Goal: Transaction & Acquisition: Purchase product/service

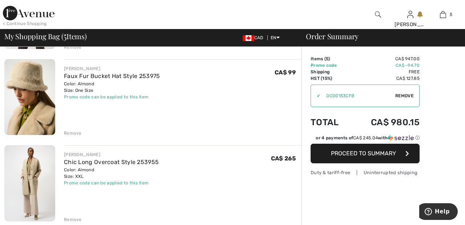
scroll to position [308, 0]
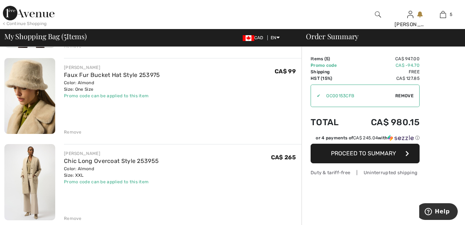
click at [31, 165] on img at bounding box center [29, 182] width 51 height 76
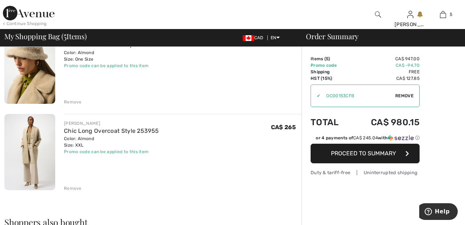
scroll to position [343, 0]
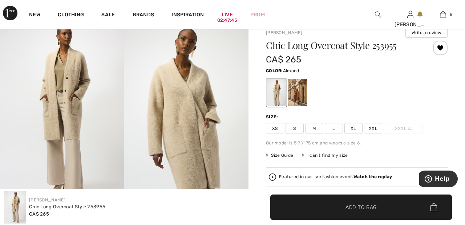
scroll to position [53, 0]
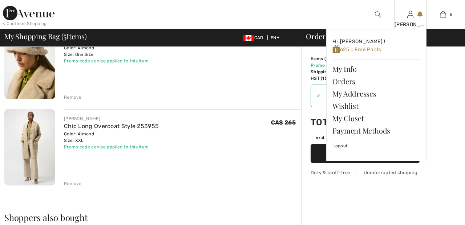
click at [410, 19] on img at bounding box center [410, 14] width 6 height 9
click at [353, 103] on link "Wishlist" at bounding box center [377, 106] width 88 height 12
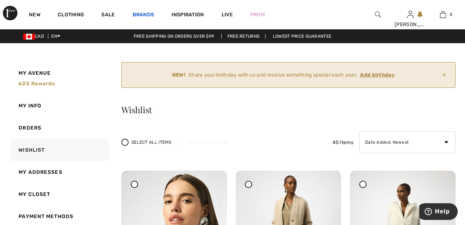
click at [141, 14] on link "Brands" at bounding box center [144, 16] width 22 height 8
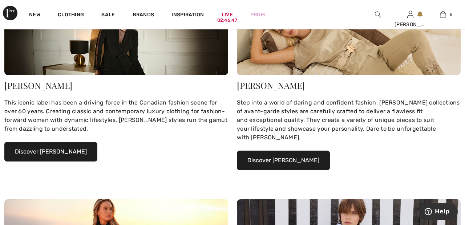
scroll to position [166, 0]
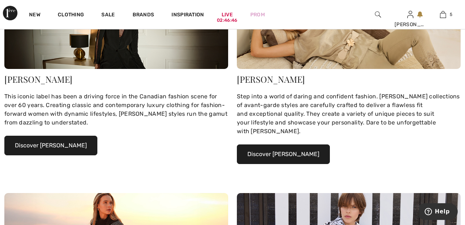
click at [76, 143] on button "Discover Joseph Ribkoff" at bounding box center [50, 146] width 93 height 20
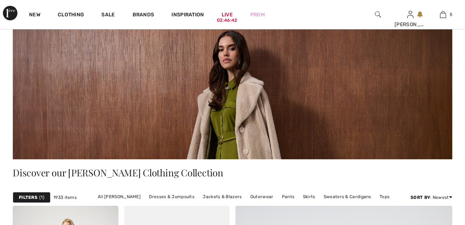
checkbox input "true"
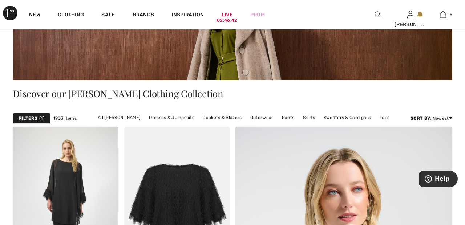
scroll to position [140, 0]
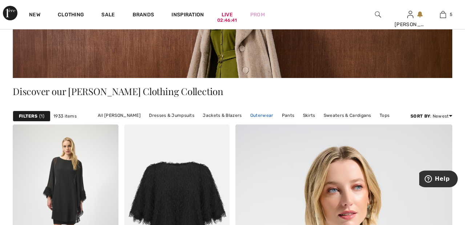
click at [261, 114] on link "Outerwear" at bounding box center [262, 115] width 31 height 9
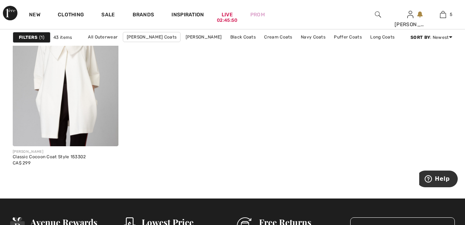
scroll to position [2794, 0]
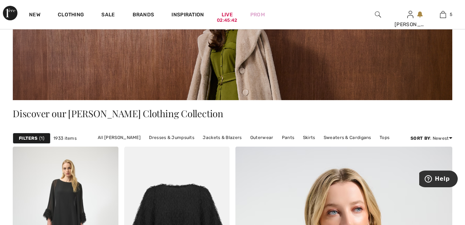
scroll to position [118, 0]
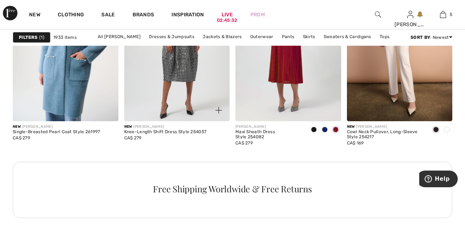
click at [180, 89] on img at bounding box center [177, 42] width 106 height 158
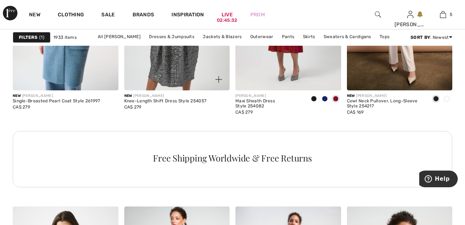
scroll to position [934, 0]
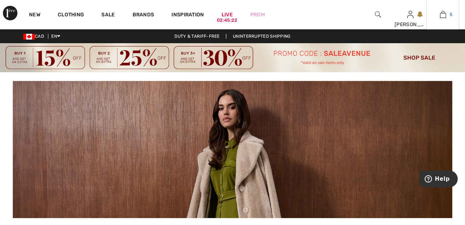
click at [446, 15] on img at bounding box center [443, 14] width 6 height 9
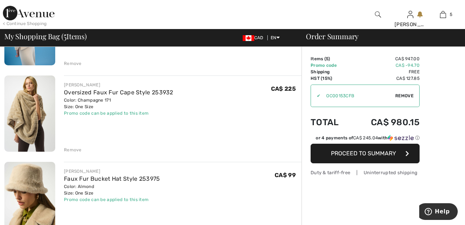
scroll to position [202, 0]
